Goal: Task Accomplishment & Management: Manage account settings

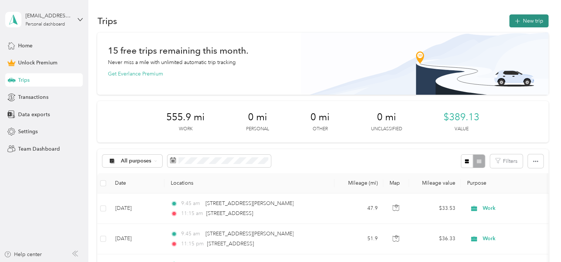
click at [525, 20] on button "New trip" at bounding box center [528, 20] width 39 height 13
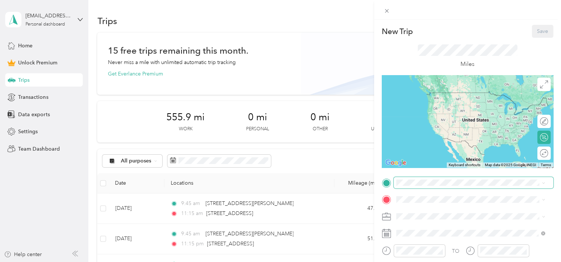
click at [404, 186] on span at bounding box center [474, 183] width 160 height 12
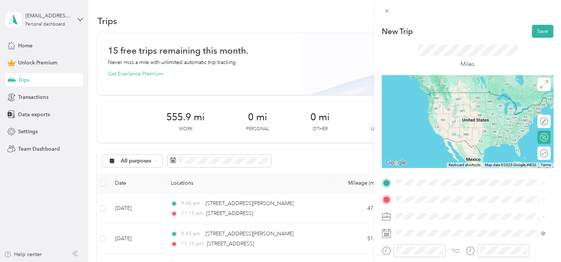
click at [432, 94] on span "[STREET_ADDRESS][PERSON_NAME][US_STATE]" at bounding box center [467, 91] width 115 height 7
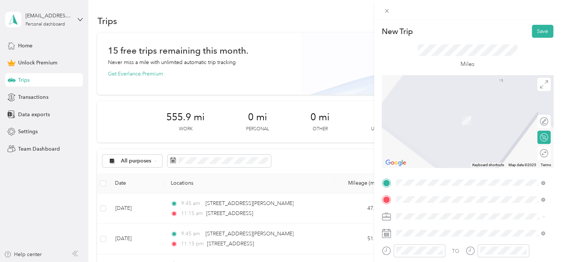
click at [428, 116] on span "[STREET_ADDRESS][US_STATE]" at bounding box center [447, 117] width 74 height 7
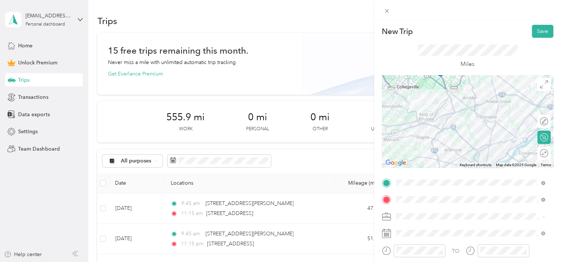
click at [465, 110] on div at bounding box center [467, 121] width 171 height 92
click at [454, 112] on div at bounding box center [467, 121] width 171 height 92
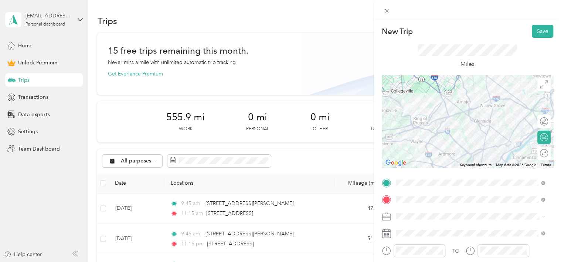
click at [448, 138] on div at bounding box center [467, 121] width 171 height 92
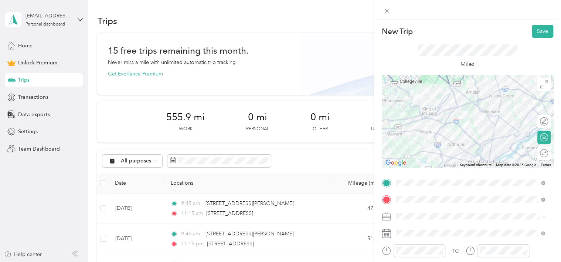
click at [474, 134] on div at bounding box center [467, 121] width 171 height 92
click at [468, 129] on div at bounding box center [467, 121] width 171 height 92
click at [533, 152] on div at bounding box center [536, 153] width 7 height 7
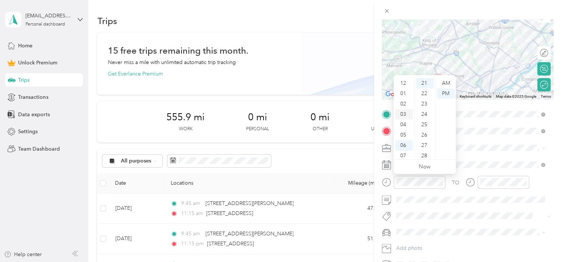
click at [404, 114] on div "03" at bounding box center [404, 114] width 18 height 10
click at [423, 133] on div "45" at bounding box center [425, 135] width 18 height 10
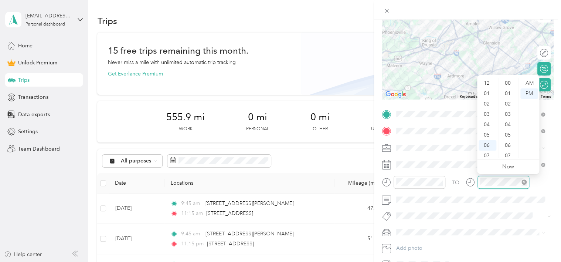
scroll to position [44, 0]
click at [487, 91] on div "05" at bounding box center [488, 90] width 18 height 10
click at [510, 146] on div "30" at bounding box center [509, 147] width 18 height 10
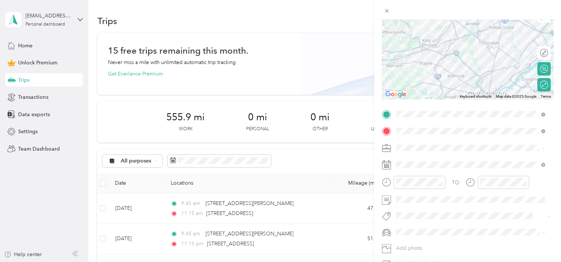
click at [411, 245] on div "Honda Accord" at bounding box center [471, 245] width 144 height 8
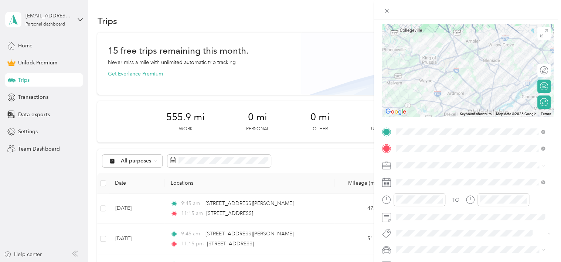
scroll to position [0, 0]
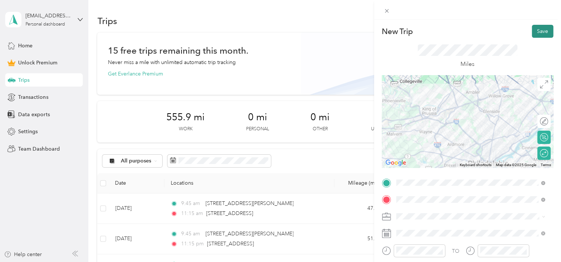
click at [535, 31] on button "Save" at bounding box center [542, 31] width 21 height 13
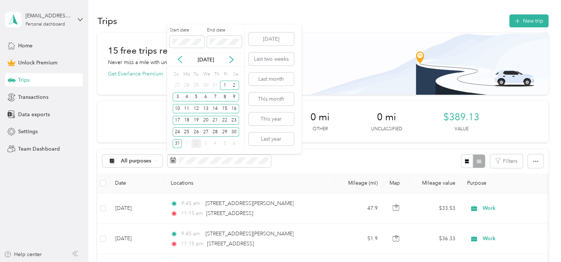
click at [230, 64] on div "[DATE]" at bounding box center [205, 60] width 77 height 14
click at [231, 60] on icon at bounding box center [231, 59] width 7 height 7
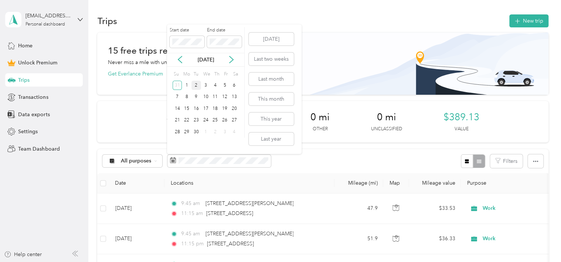
click at [194, 85] on div "2" at bounding box center [196, 85] width 10 height 9
click at [258, 39] on button "[DATE]" at bounding box center [271, 39] width 45 height 13
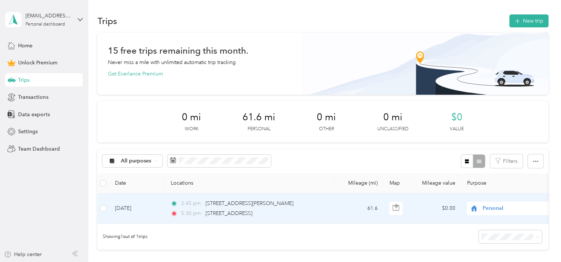
click at [491, 207] on span "Personal" at bounding box center [517, 208] width 68 height 8
click at [494, 102] on span "Work" at bounding box center [519, 101] width 68 height 8
